Goal: Obtain resource: Obtain resource

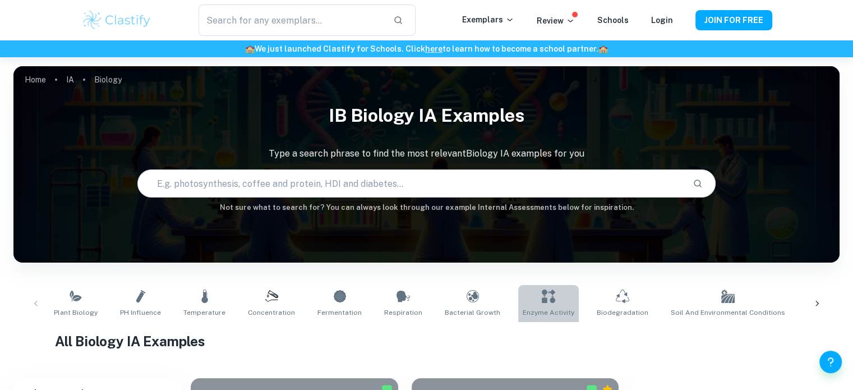
click at [547, 320] on link "Enzyme Activity" at bounding box center [548, 303] width 61 height 37
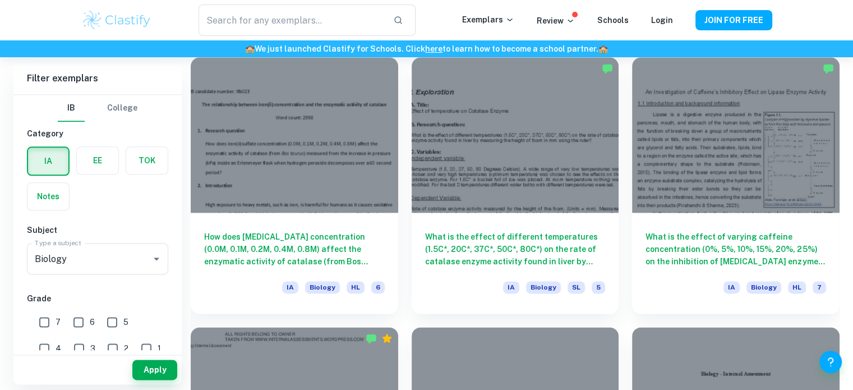
scroll to position [1399, 0]
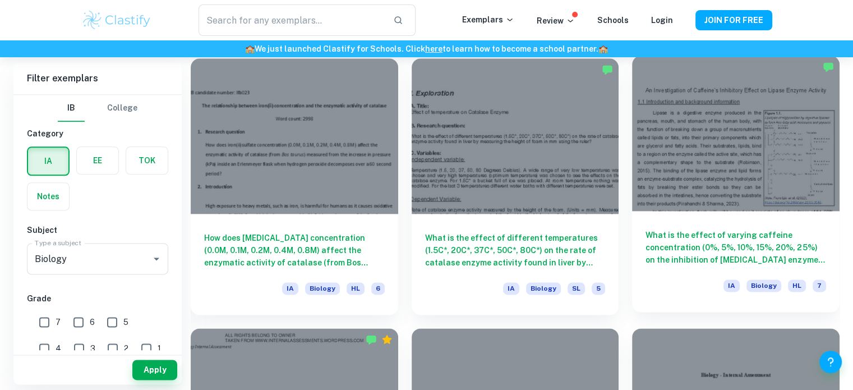
click at [753, 161] on div at bounding box center [735, 132] width 207 height 155
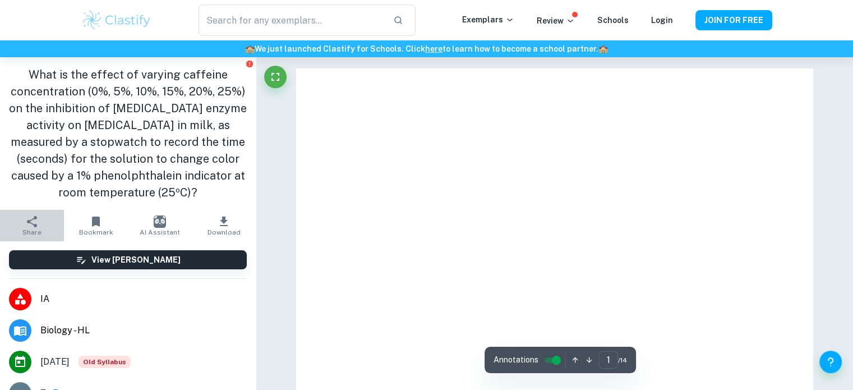
click at [31, 224] on icon "button" at bounding box center [32, 221] width 10 height 11
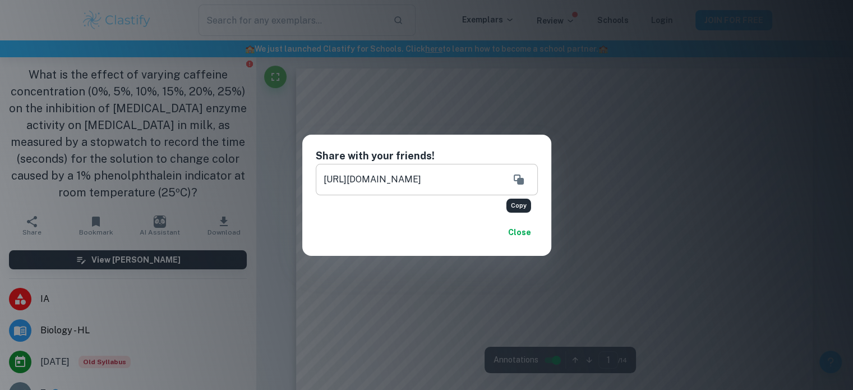
click at [525, 182] on button "Copy" at bounding box center [518, 179] width 22 height 22
